Goal: Task Accomplishment & Management: Use online tool/utility

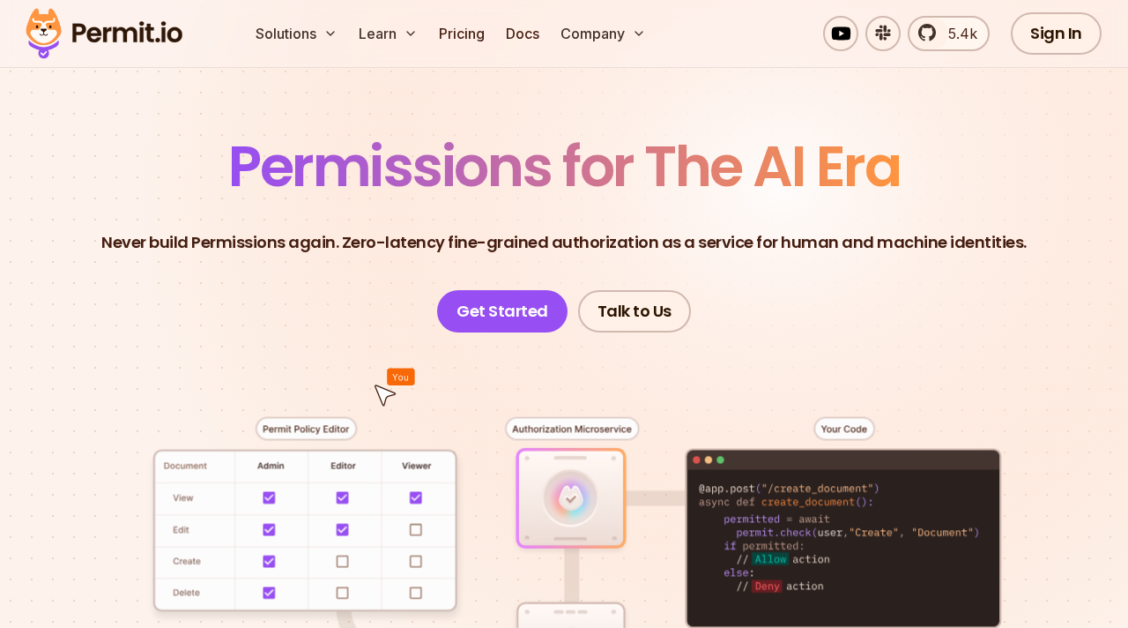
scroll to position [89, 0]
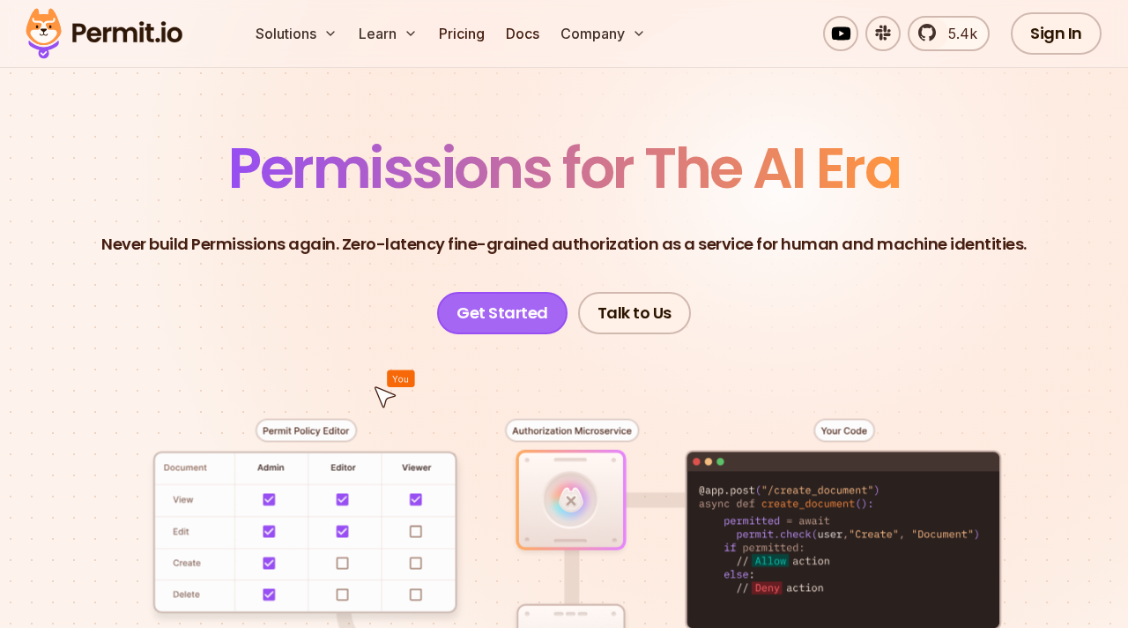
click at [500, 332] on link "Get Started" at bounding box center [502, 313] width 130 height 42
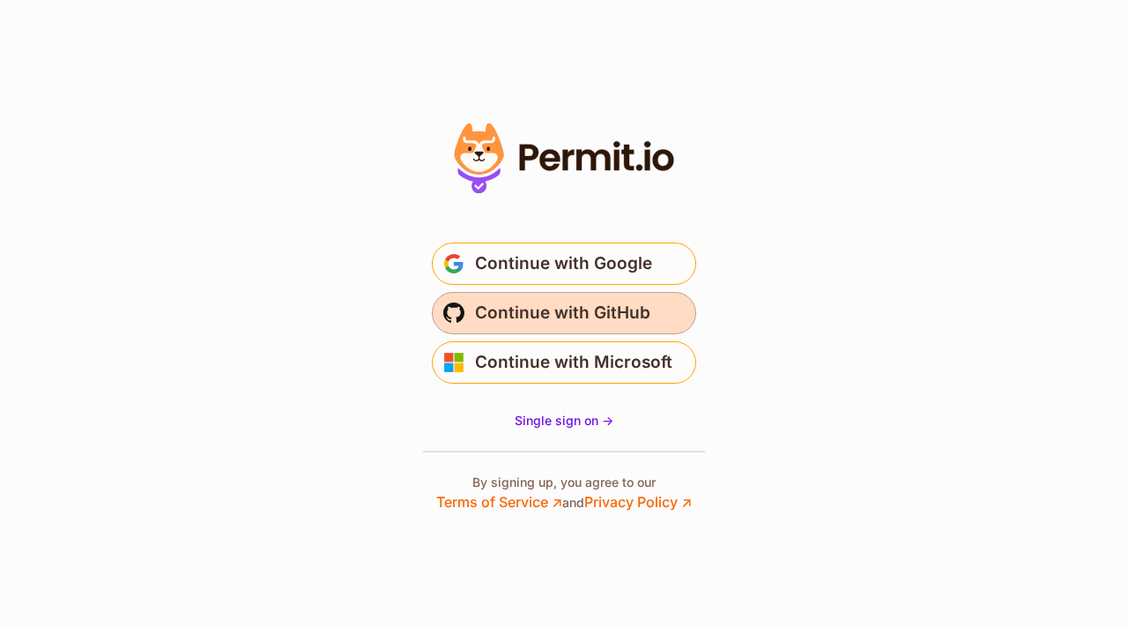
click at [593, 304] on span "Continue with GitHub" at bounding box center [562, 313] width 175 height 28
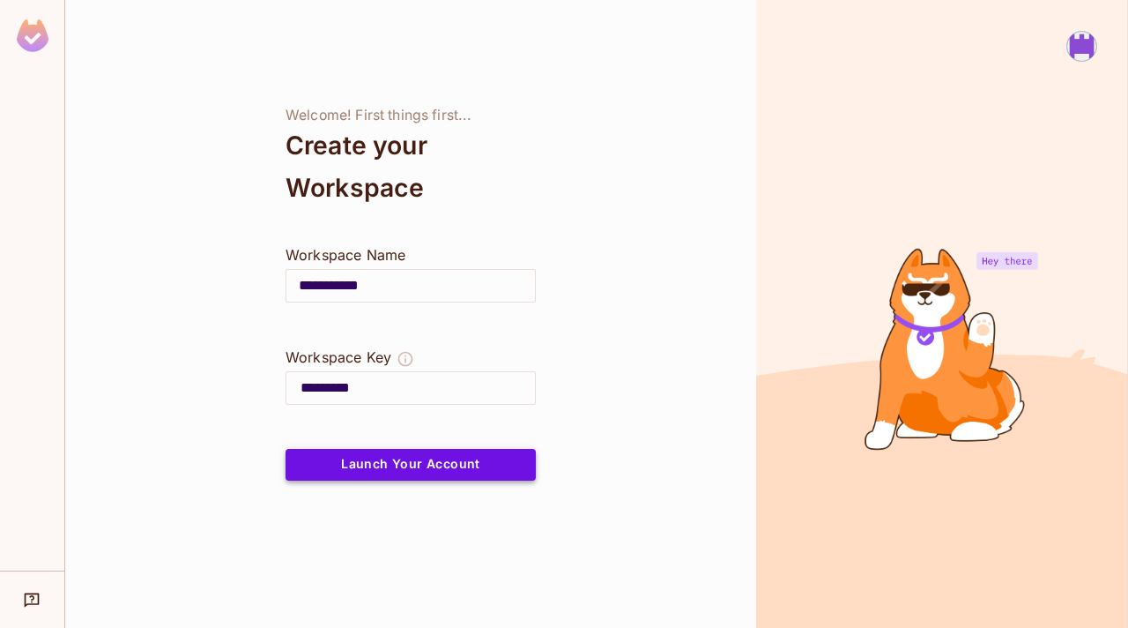
click at [444, 480] on button "Launch Your Account" at bounding box center [411, 465] width 250 height 32
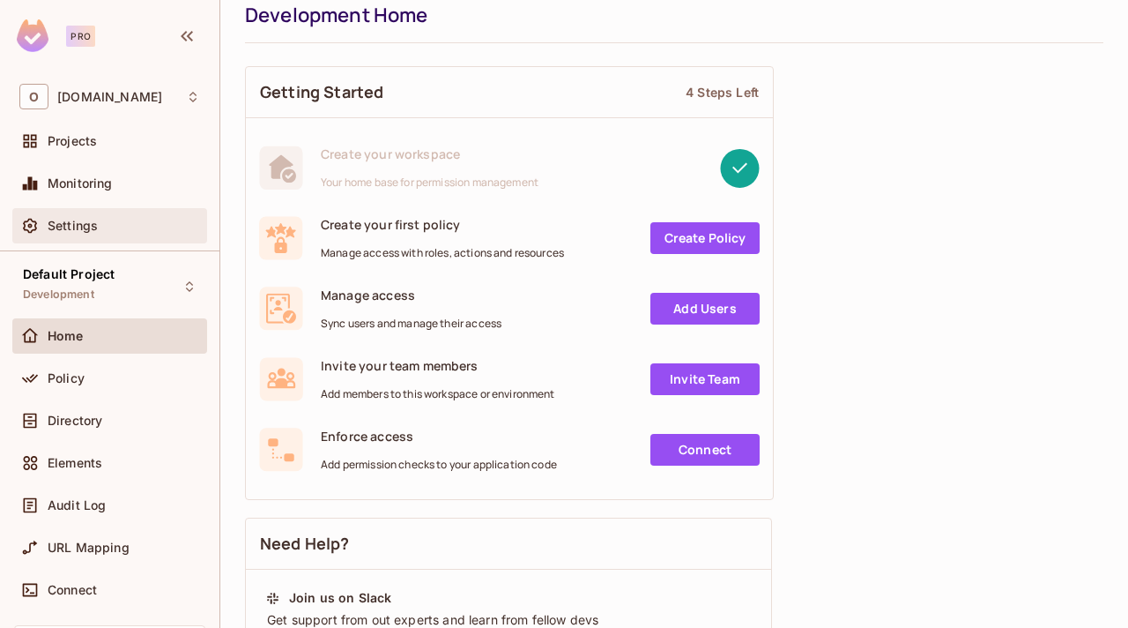
click at [110, 212] on div "Settings" at bounding box center [109, 225] width 195 height 35
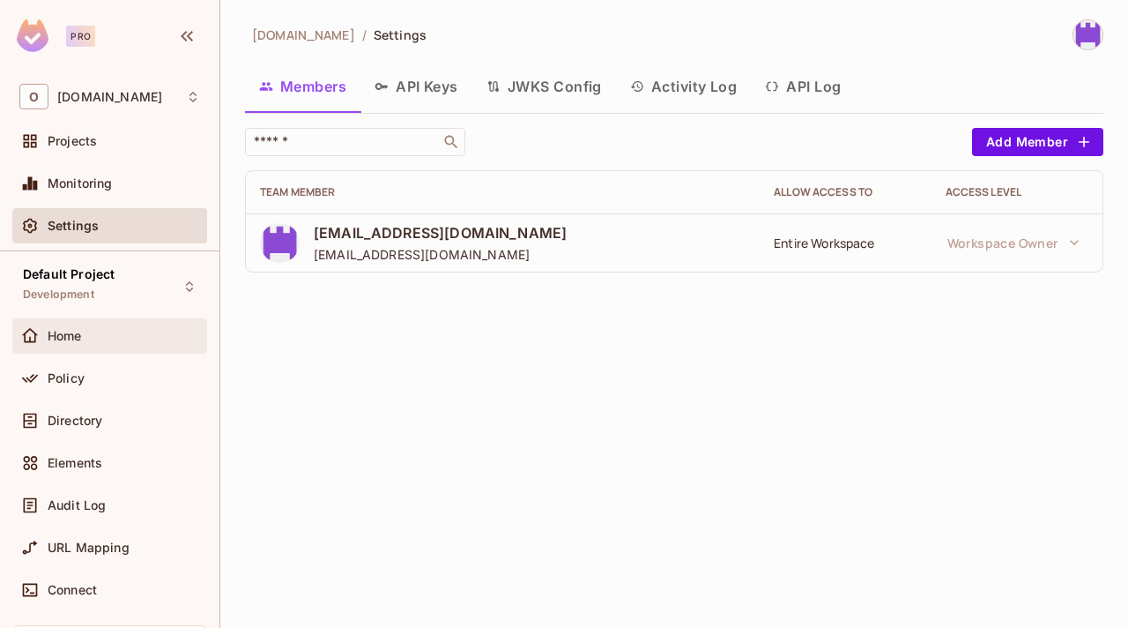
click at [126, 341] on div "Home" at bounding box center [124, 336] width 152 height 14
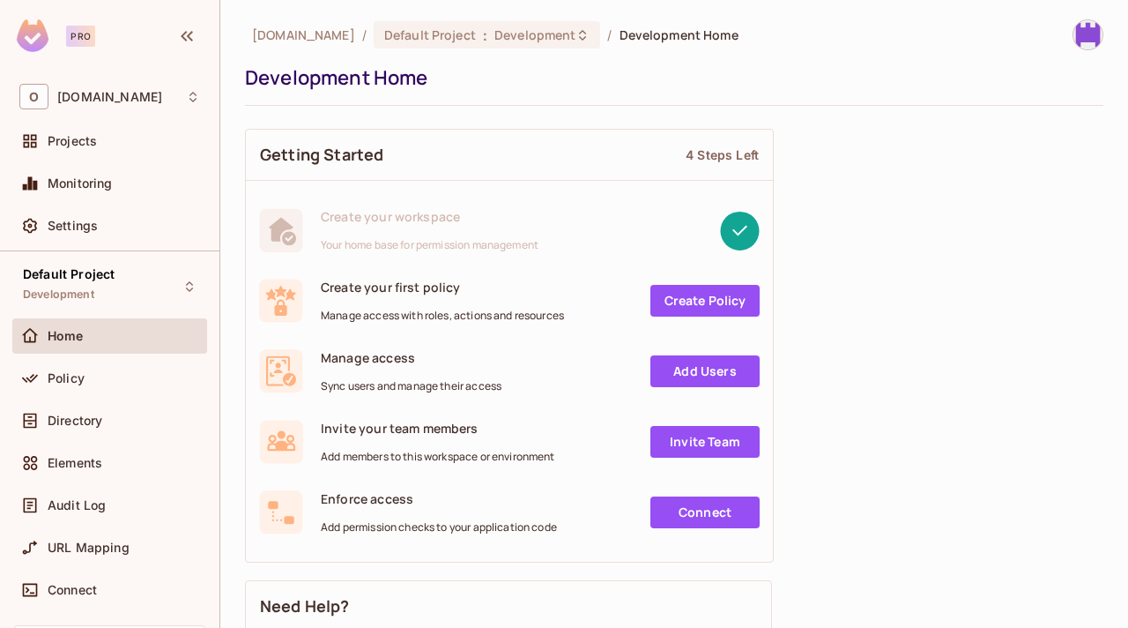
click at [706, 303] on link "Create Policy" at bounding box center [705, 301] width 109 height 32
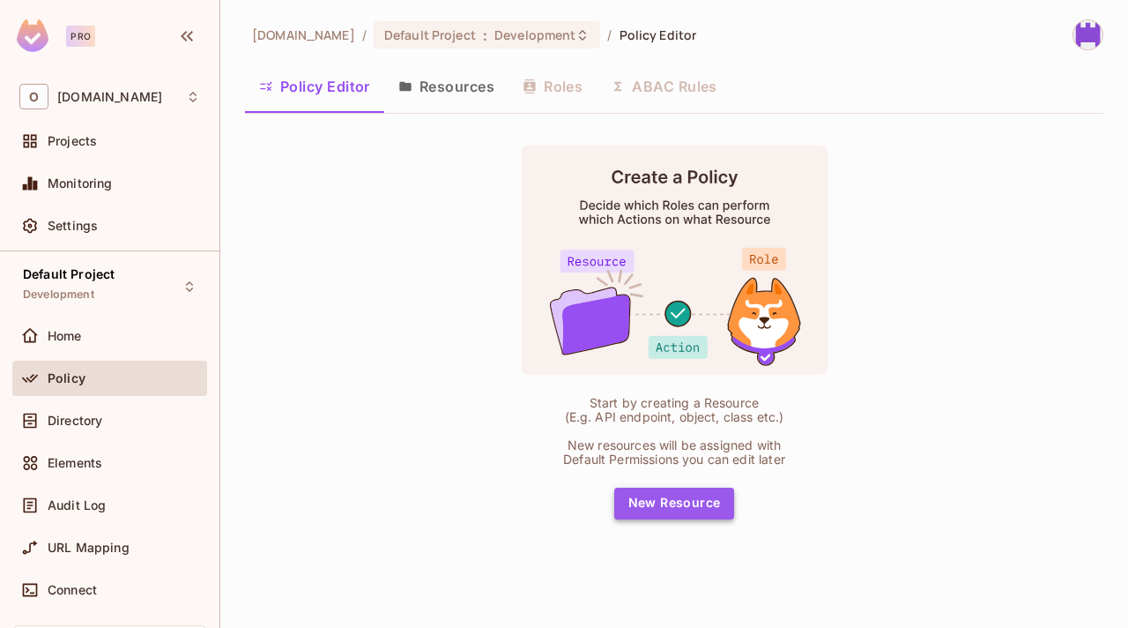
click at [666, 492] on button "New Resource" at bounding box center [674, 503] width 121 height 32
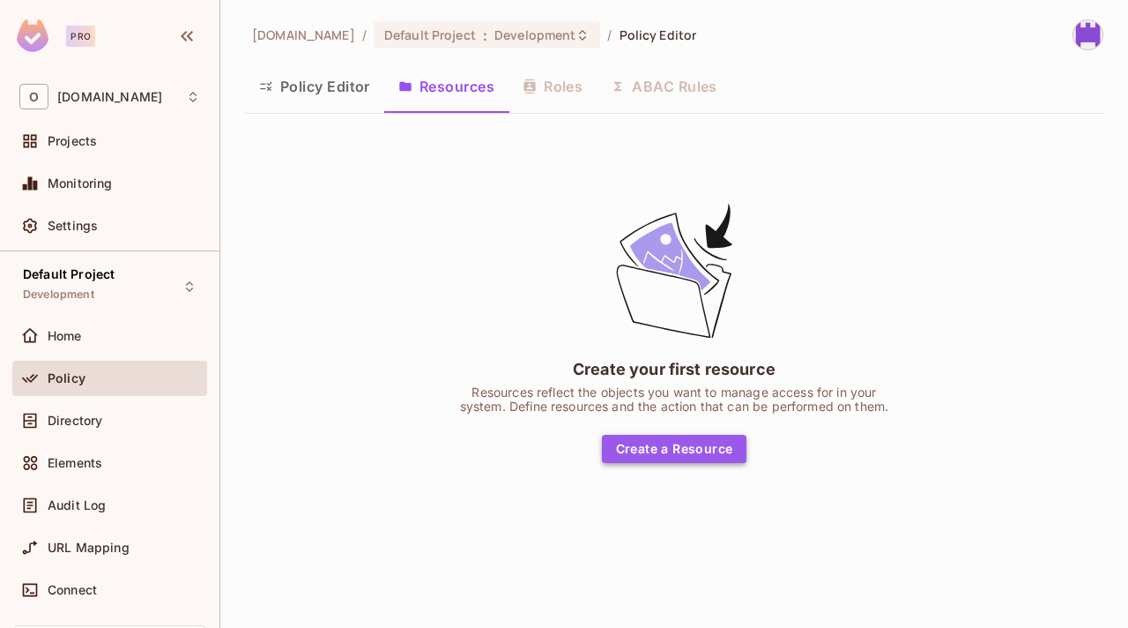
click at [661, 444] on button "Create a Resource" at bounding box center [674, 449] width 145 height 28
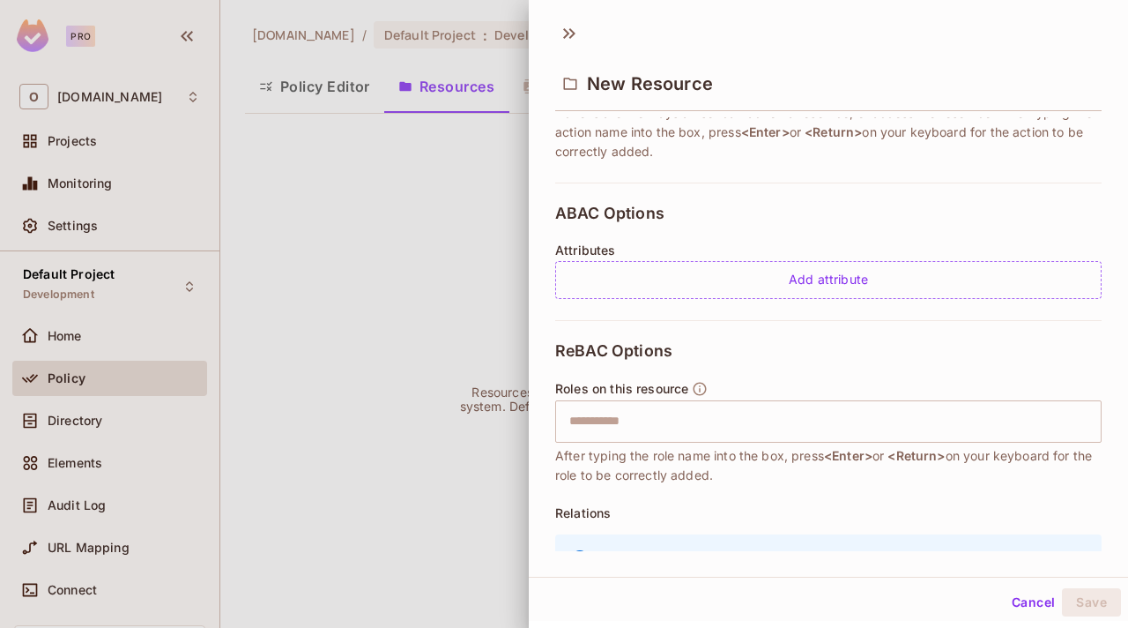
scroll to position [330, 0]
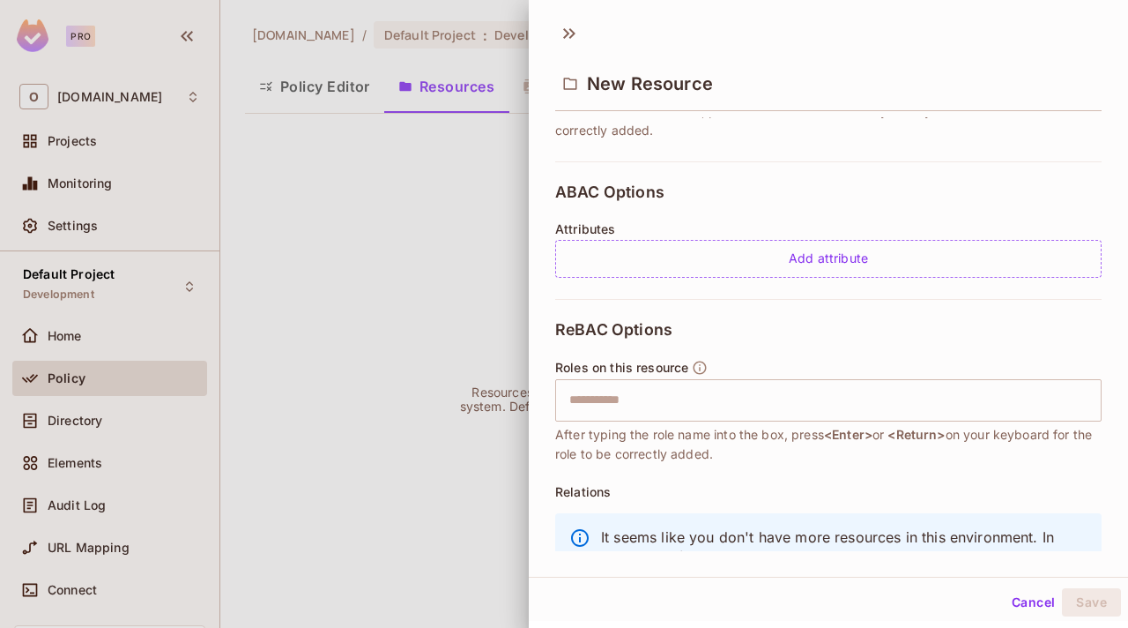
click at [352, 322] on div at bounding box center [564, 314] width 1128 height 628
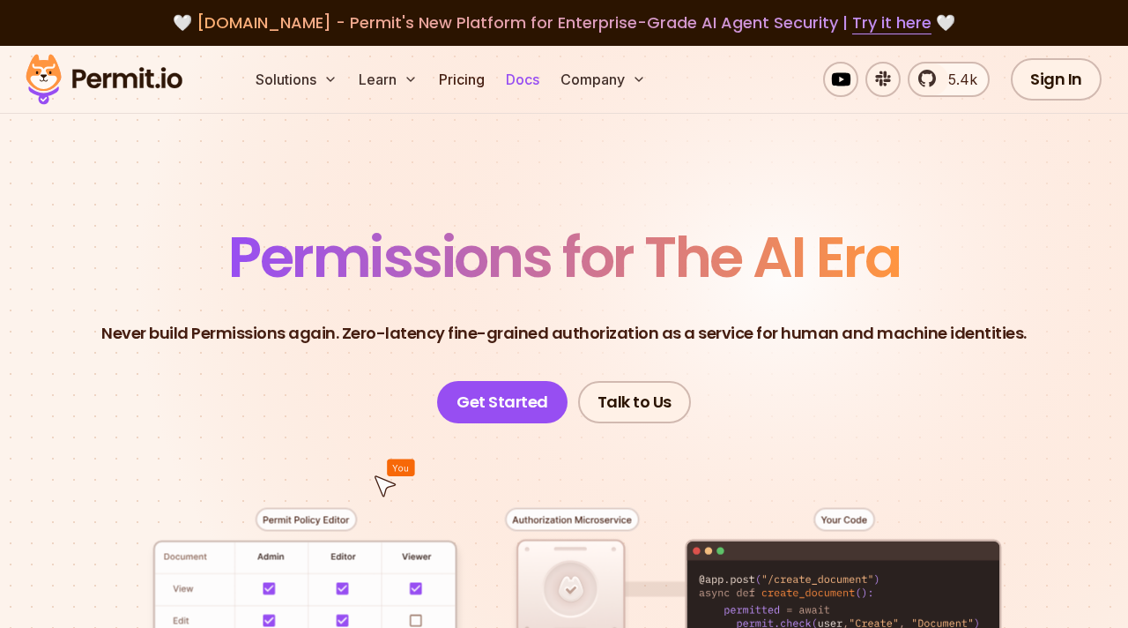
click at [527, 82] on link "Docs" at bounding box center [523, 79] width 48 height 35
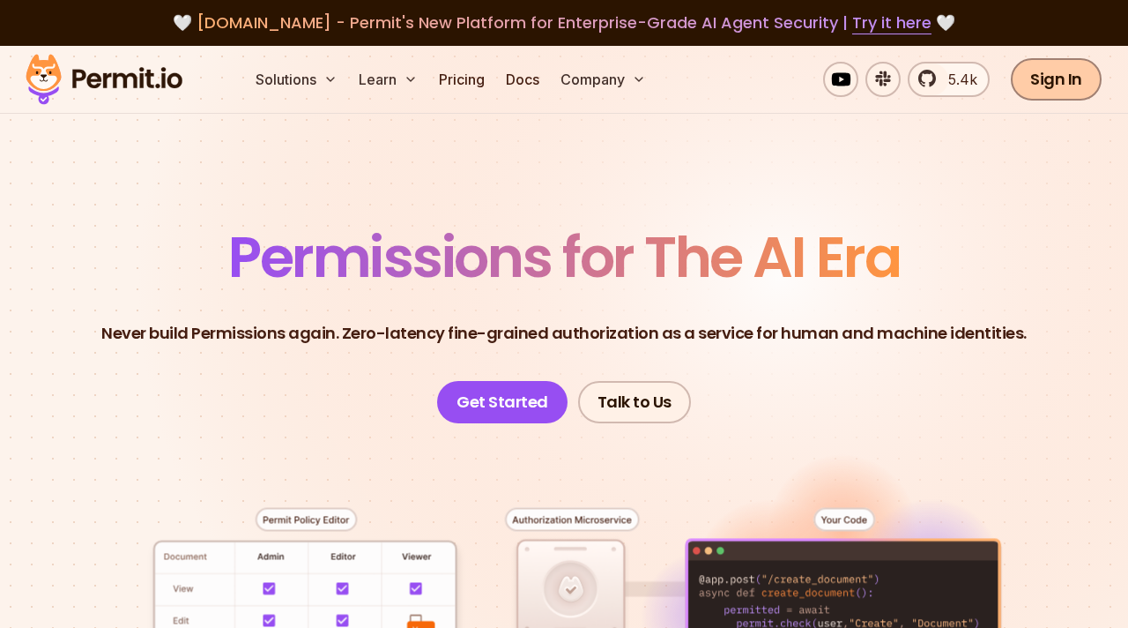
click at [1077, 80] on link "Sign In" at bounding box center [1056, 79] width 91 height 42
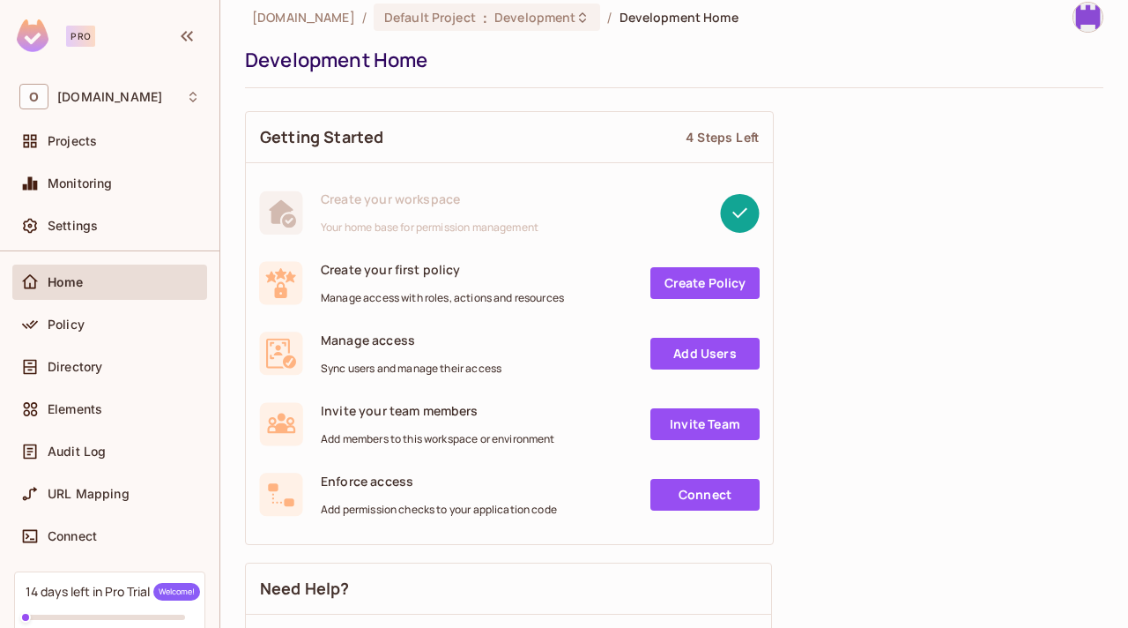
scroll to position [44, 0]
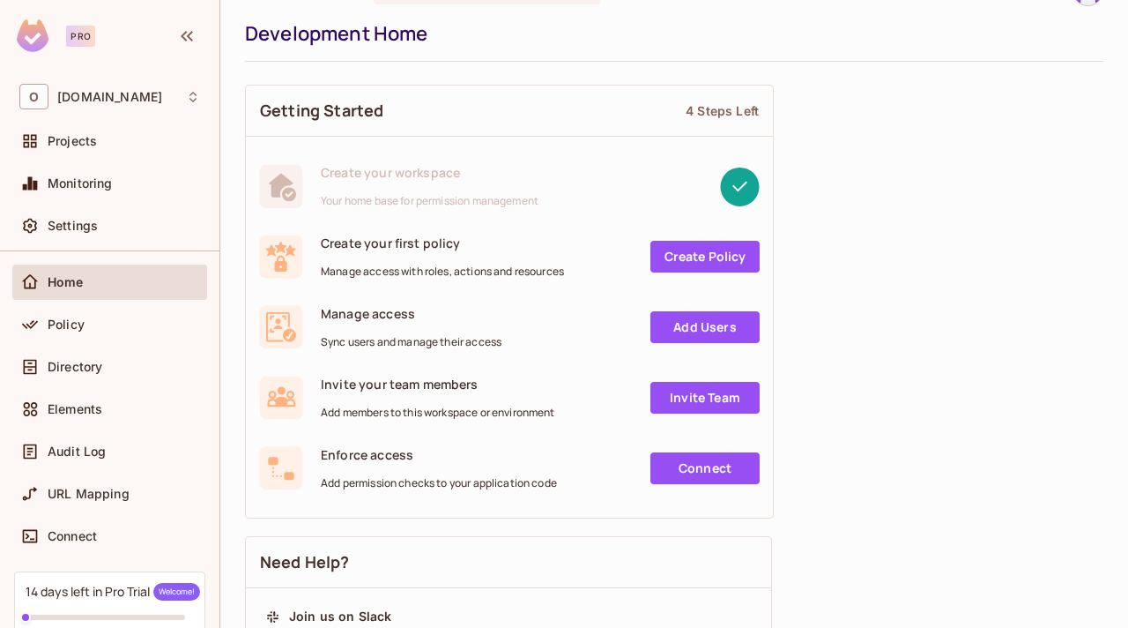
click at [447, 274] on span "Manage access with roles, actions and resources" at bounding box center [442, 271] width 243 height 14
click at [707, 257] on link "Create Policy" at bounding box center [705, 257] width 109 height 32
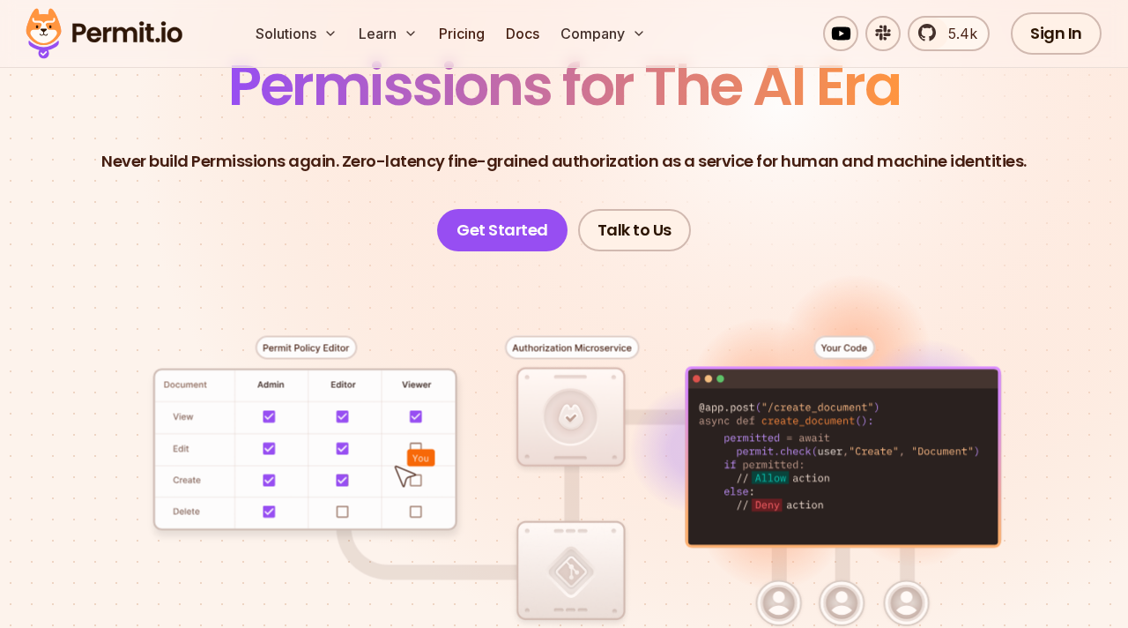
scroll to position [261, 0]
